Goal: Information Seeking & Learning: Learn about a topic

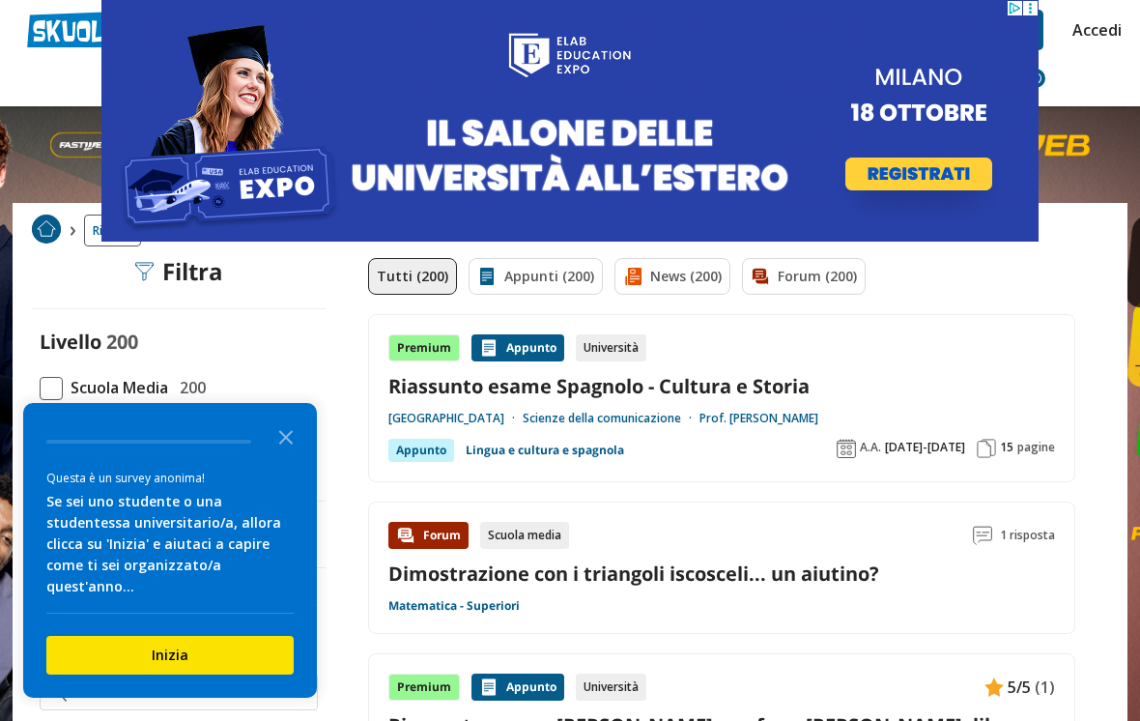
click at [1102, 30] on link "Accedi" at bounding box center [1093, 30] width 41 height 41
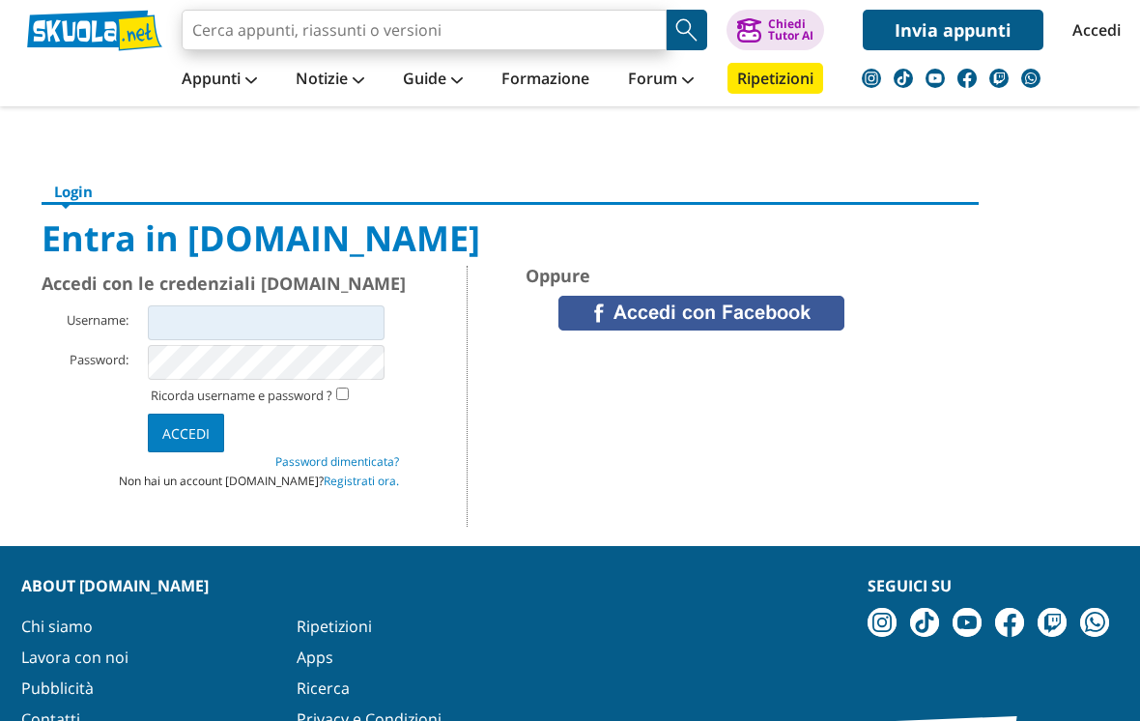
click at [230, 40] on input "search" at bounding box center [424, 30] width 485 height 41
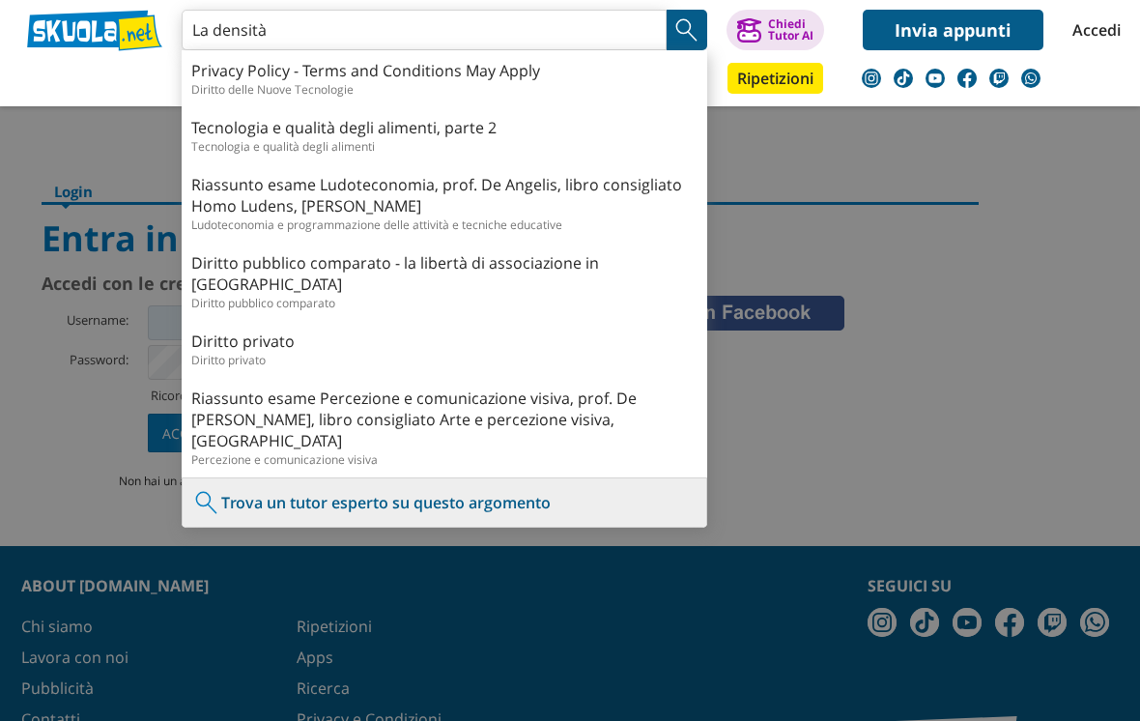
type input "La densità"
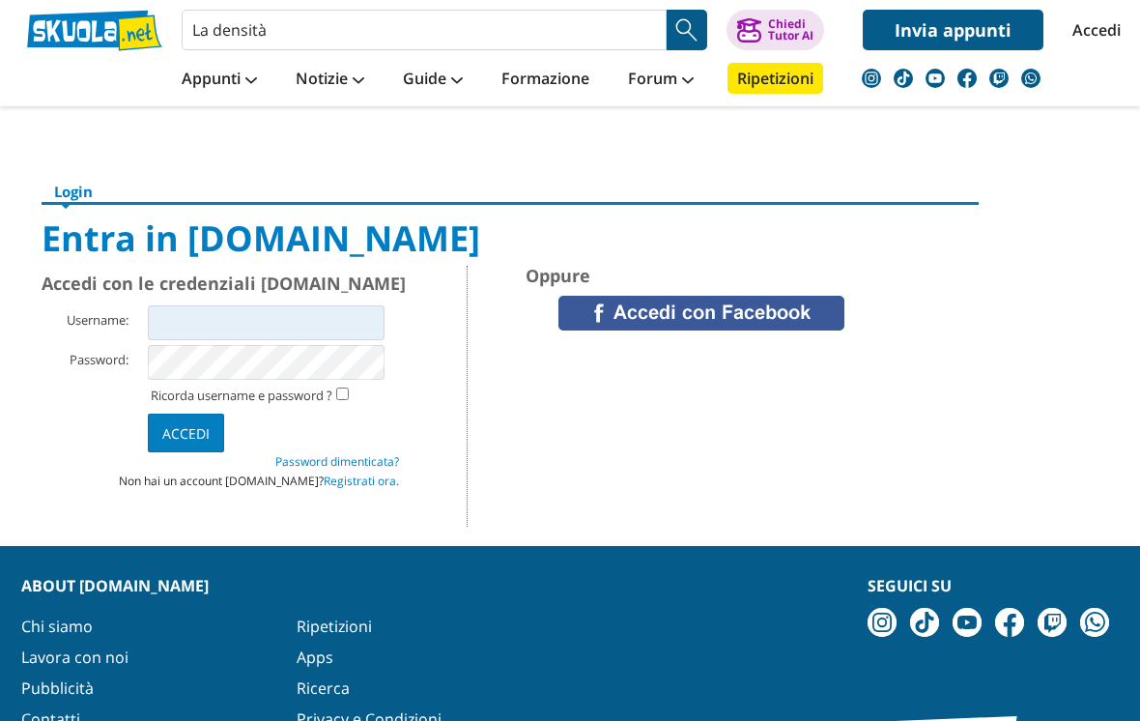
click at [1054, 98] on nav "Appunti Appunti Medie Italiano Matematica Storia Scienze Geografia Educazione C…" at bounding box center [638, 78] width 980 height 56
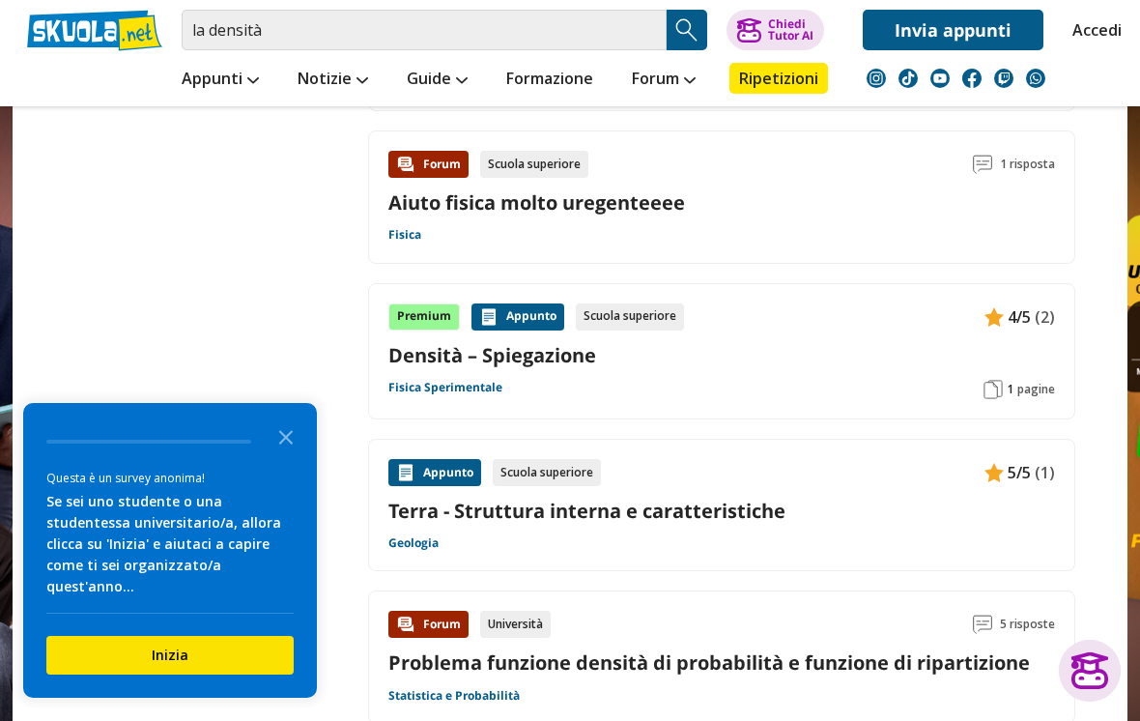
scroll to position [2572, 0]
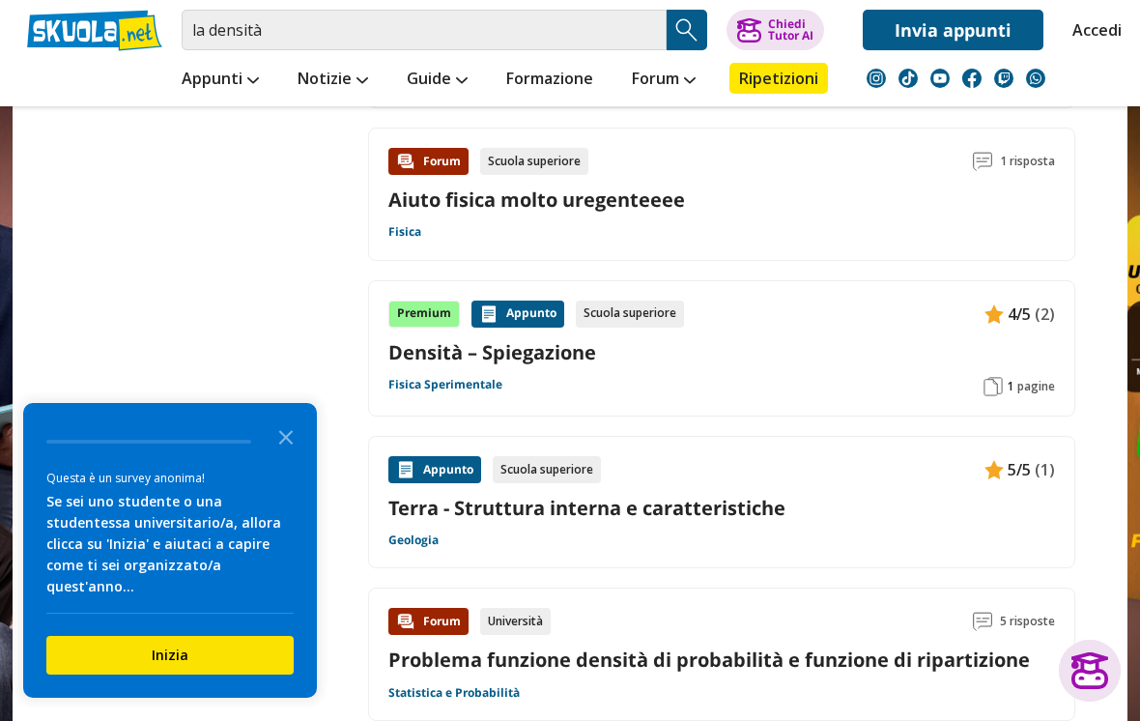
click at [975, 369] on div "Premium Appunto Scuola superiore 4/5 (2) Densità – Spiegazione Fisica Speriment…" at bounding box center [721, 349] width 667 height 96
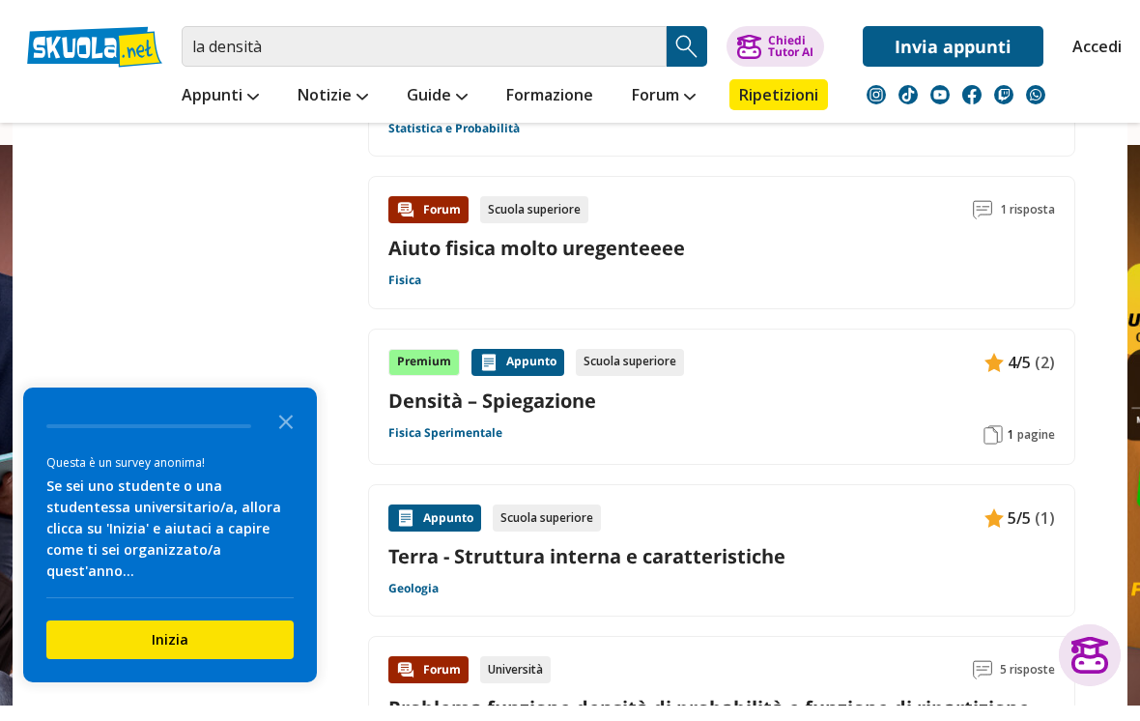
scroll to position [2571, 0]
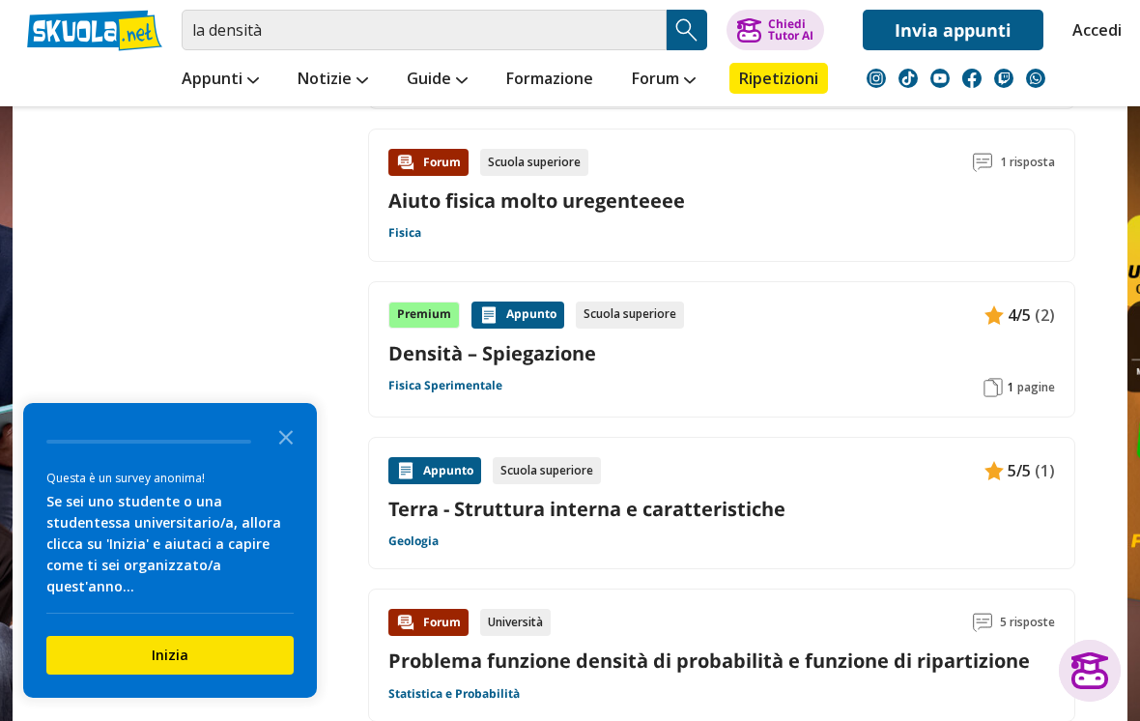
click at [279, 444] on icon "Close the survey" at bounding box center [286, 436] width 39 height 39
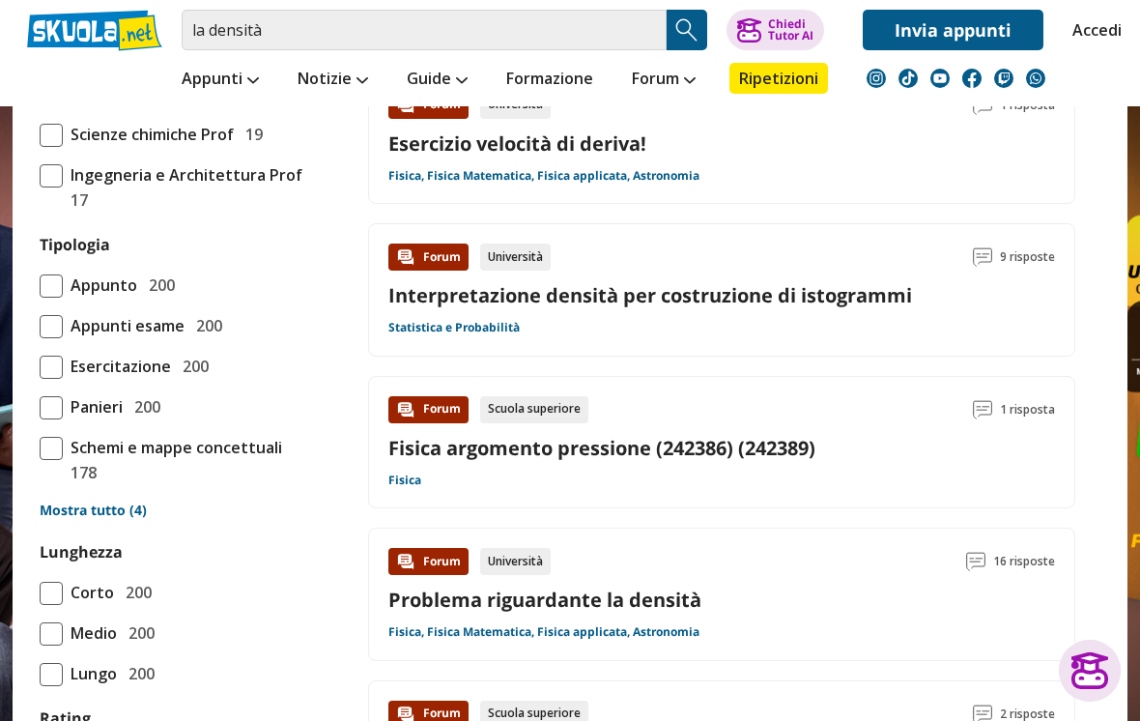
scroll to position [1565, 0]
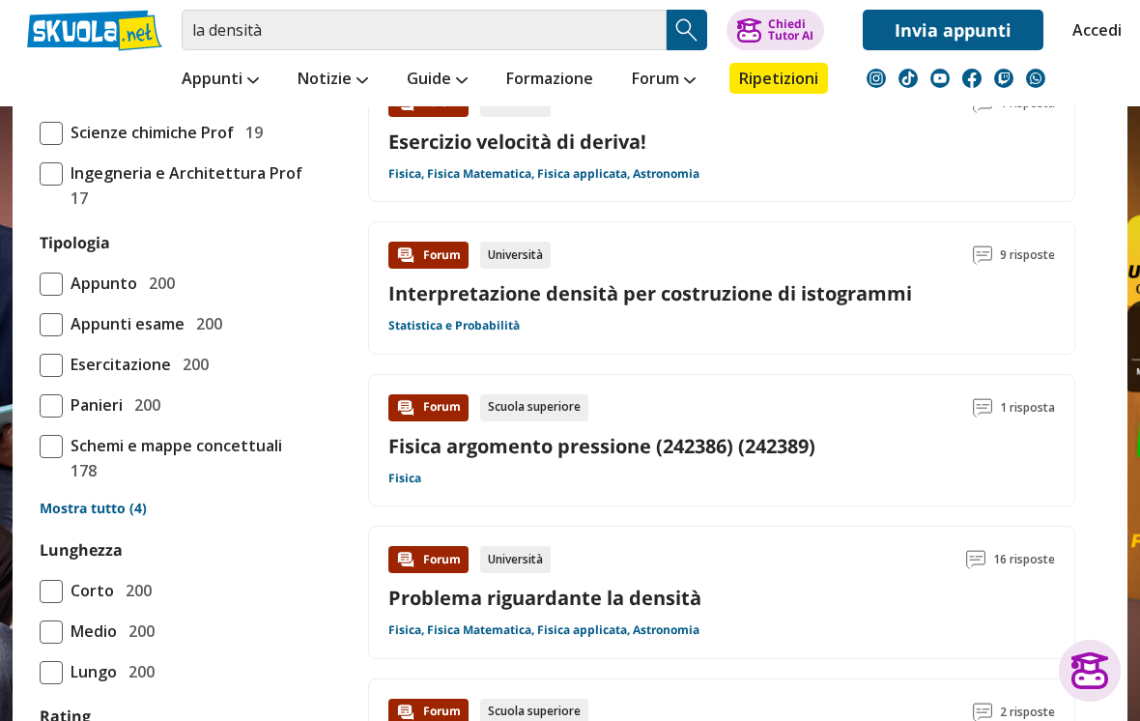
click at [992, 469] on div "Forum Scuola superiore 1 risposta Fisica argomento pressione (242386) (242389) …" at bounding box center [721, 440] width 667 height 93
